Goal: Task Accomplishment & Management: Manage account settings

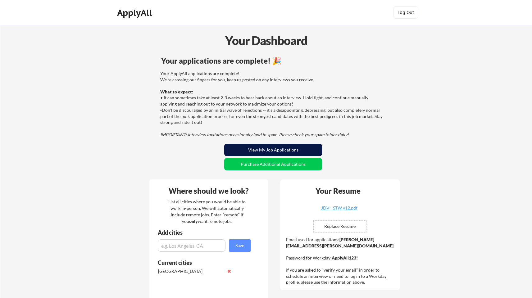
click at [272, 150] on button "View My Job Applications" at bounding box center [273, 150] width 98 height 12
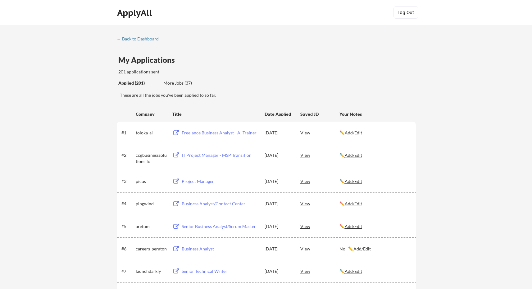
scroll to position [917, 0]
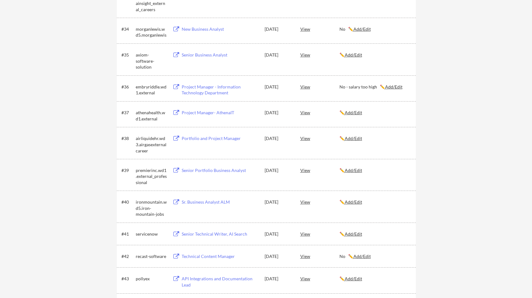
click at [353, 135] on div "✏️ Add/Edit" at bounding box center [375, 138] width 71 height 11
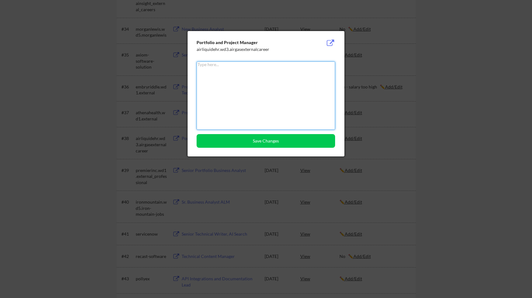
click at [263, 110] on textarea at bounding box center [266, 96] width 139 height 68
type textarea "No"
click at [262, 138] on button "Save Changes" at bounding box center [266, 141] width 139 height 14
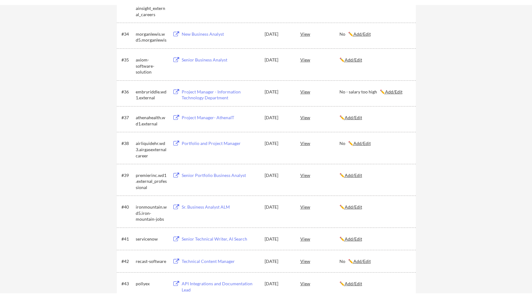
scroll to position [692, 0]
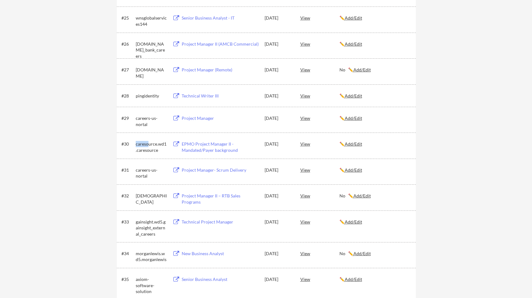
click at [393, 170] on div "✏️ Add/Edit" at bounding box center [375, 170] width 71 height 6
click at [353, 144] on u "Add/Edit" at bounding box center [353, 143] width 17 height 5
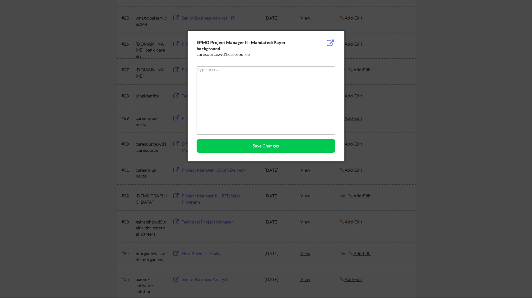
click at [228, 91] on textarea at bounding box center [266, 100] width 139 height 68
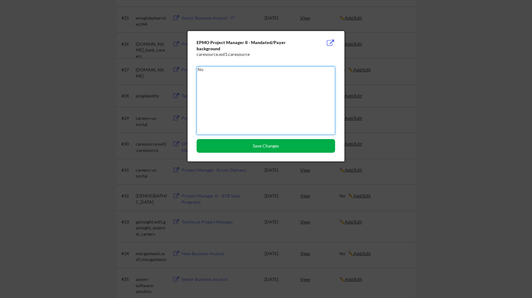
type textarea "No"
drag, startPoint x: 246, startPoint y: 143, endPoint x: 277, endPoint y: 133, distance: 32.1
click at [246, 143] on button "Save Changes" at bounding box center [266, 146] width 139 height 14
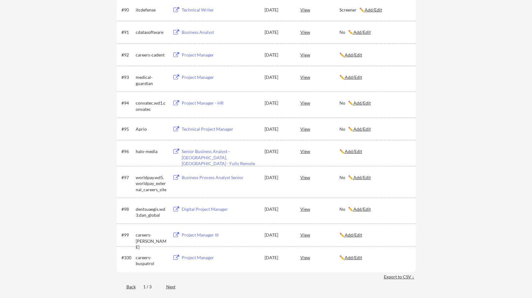
scroll to position [2387, 0]
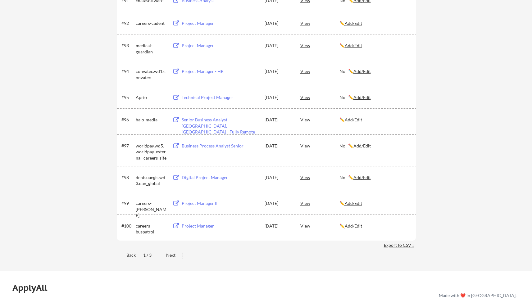
click at [171, 252] on div "Next" at bounding box center [174, 255] width 16 height 6
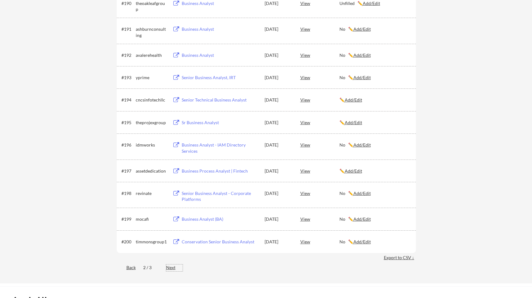
click at [172, 267] on div "Next" at bounding box center [174, 268] width 16 height 6
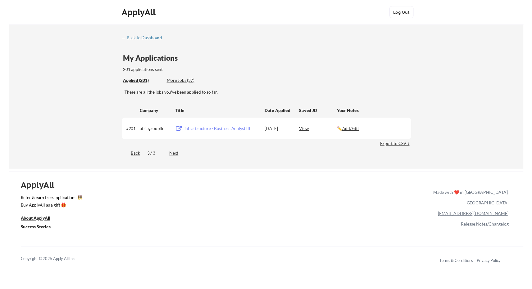
scroll to position [0, 0]
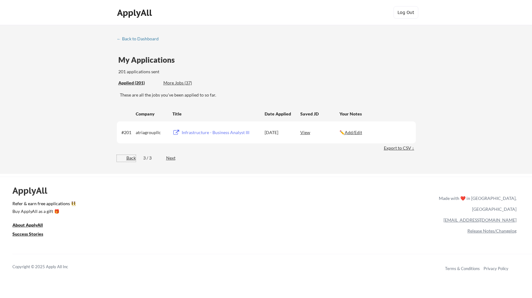
click at [130, 158] on div "Back" at bounding box center [126, 158] width 19 height 6
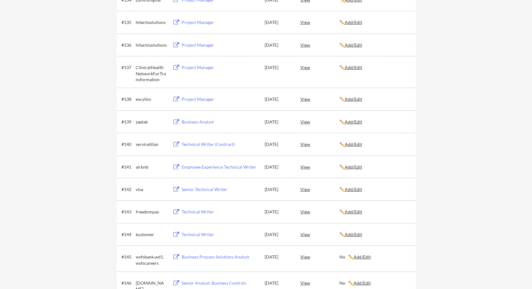
scroll to position [665, 0]
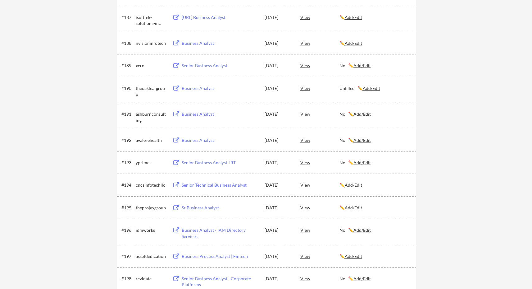
scroll to position [2479, 0]
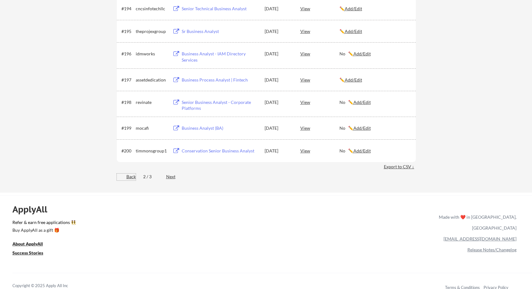
click at [126, 177] on div "Back" at bounding box center [126, 176] width 19 height 6
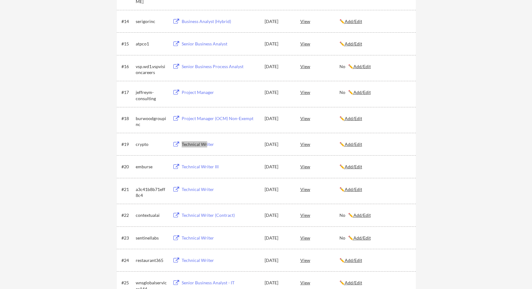
scroll to position [428, 0]
click at [194, 187] on div "Technical Writer" at bounding box center [220, 189] width 77 height 6
click at [354, 189] on u "Add/Edit" at bounding box center [353, 188] width 17 height 5
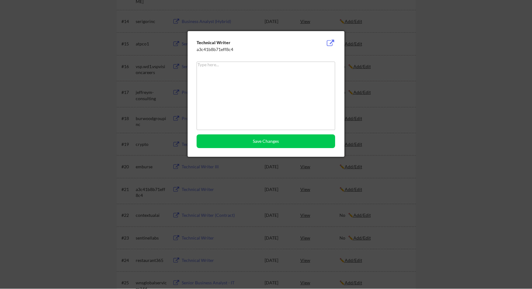
click at [294, 97] on textarea at bounding box center [266, 96] width 139 height 68
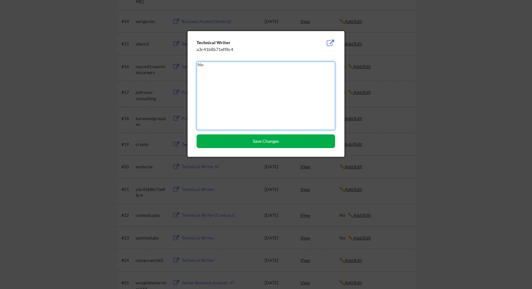
type textarea "No"
click at [290, 143] on button "Save Changes" at bounding box center [266, 141] width 139 height 14
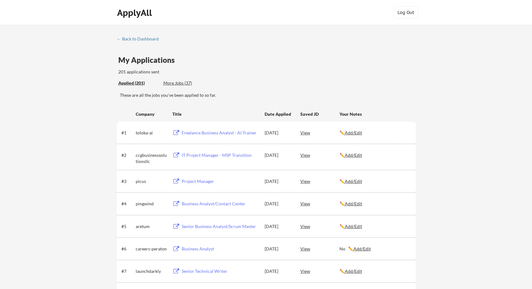
scroll to position [0, 0]
